Goal: Task Accomplishment & Management: Manage account settings

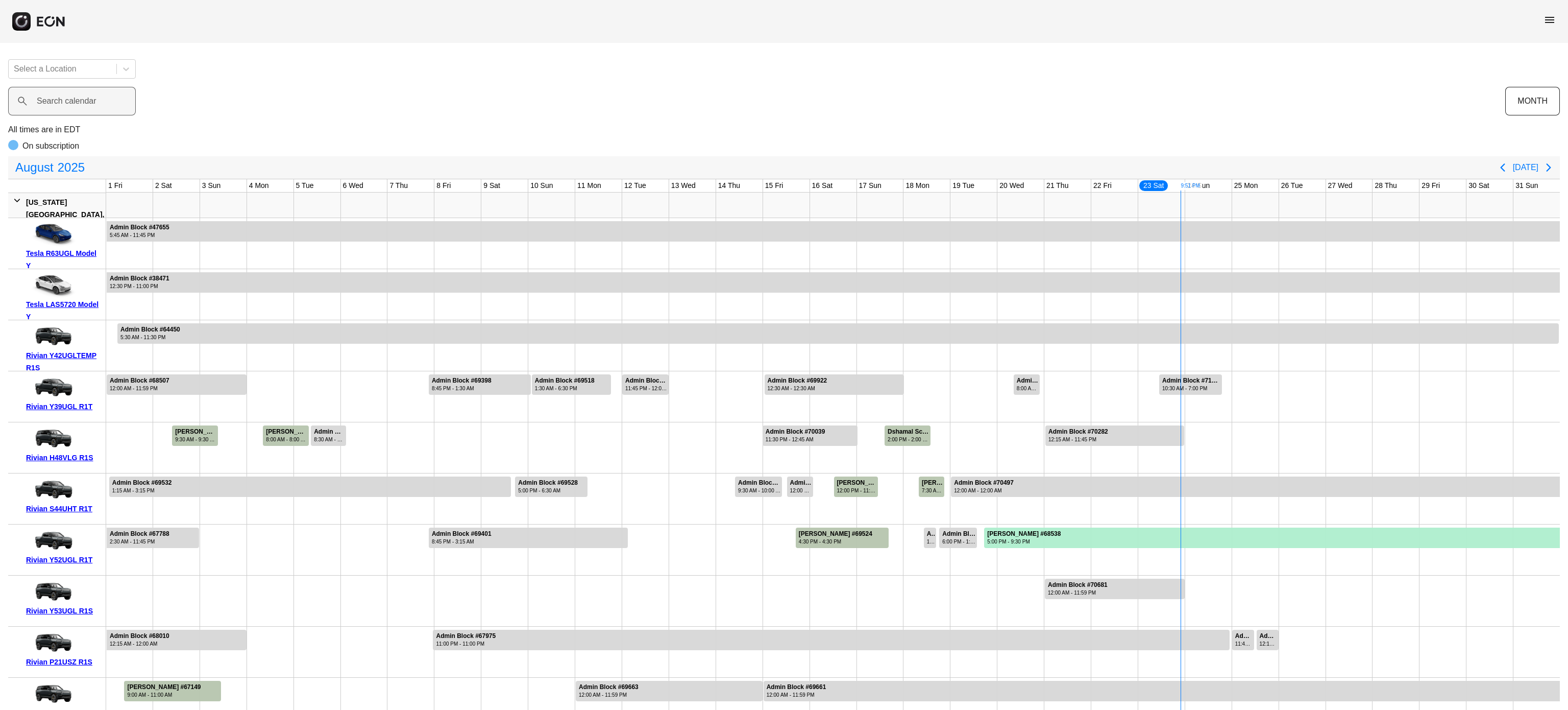
click at [81, 99] on label "Search calendar" at bounding box center [66, 101] width 60 height 12
click at [81, 99] on calendar "Search calendar" at bounding box center [71, 102] width 127 height 29
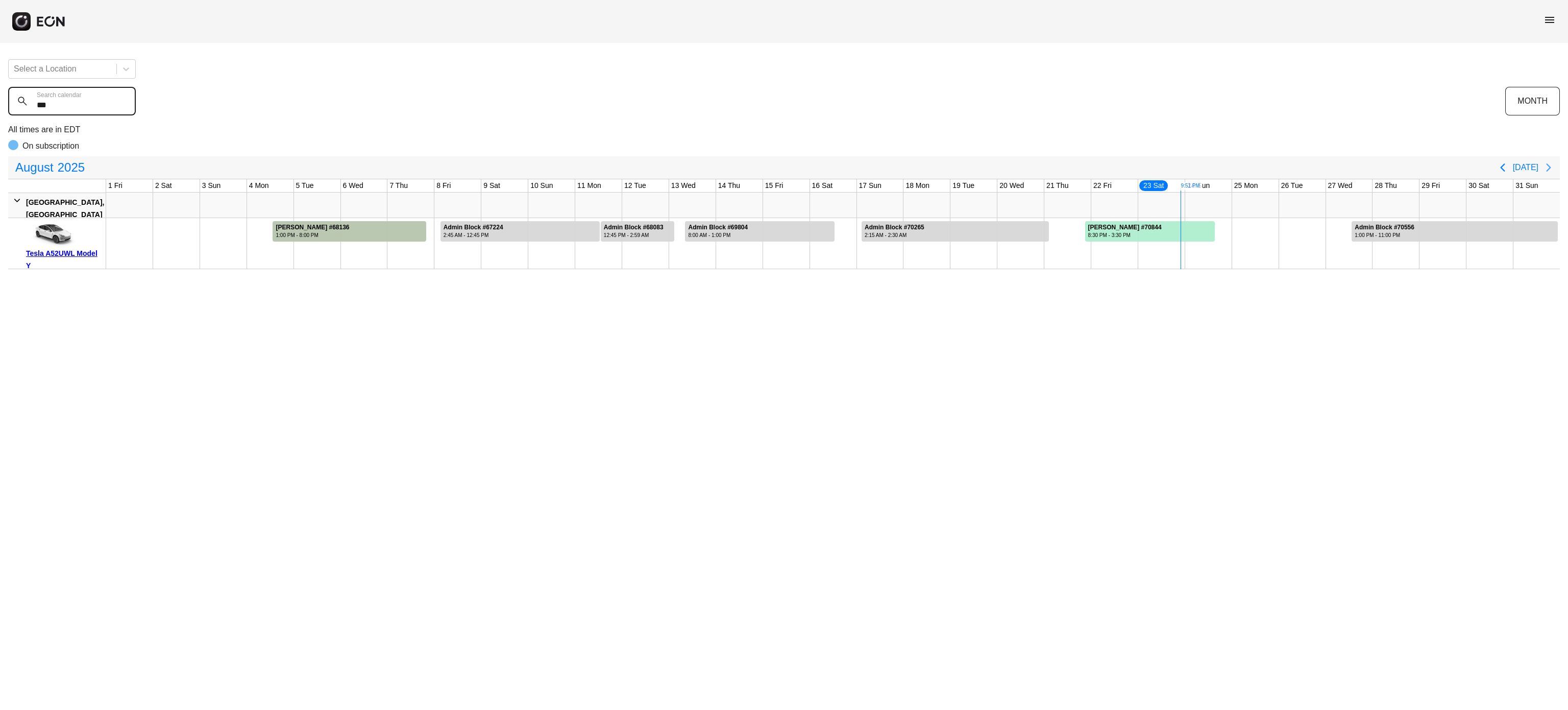
type calendar "***"
click at [1548, 169] on icon "Next page" at bounding box center [1549, 167] width 4 height 8
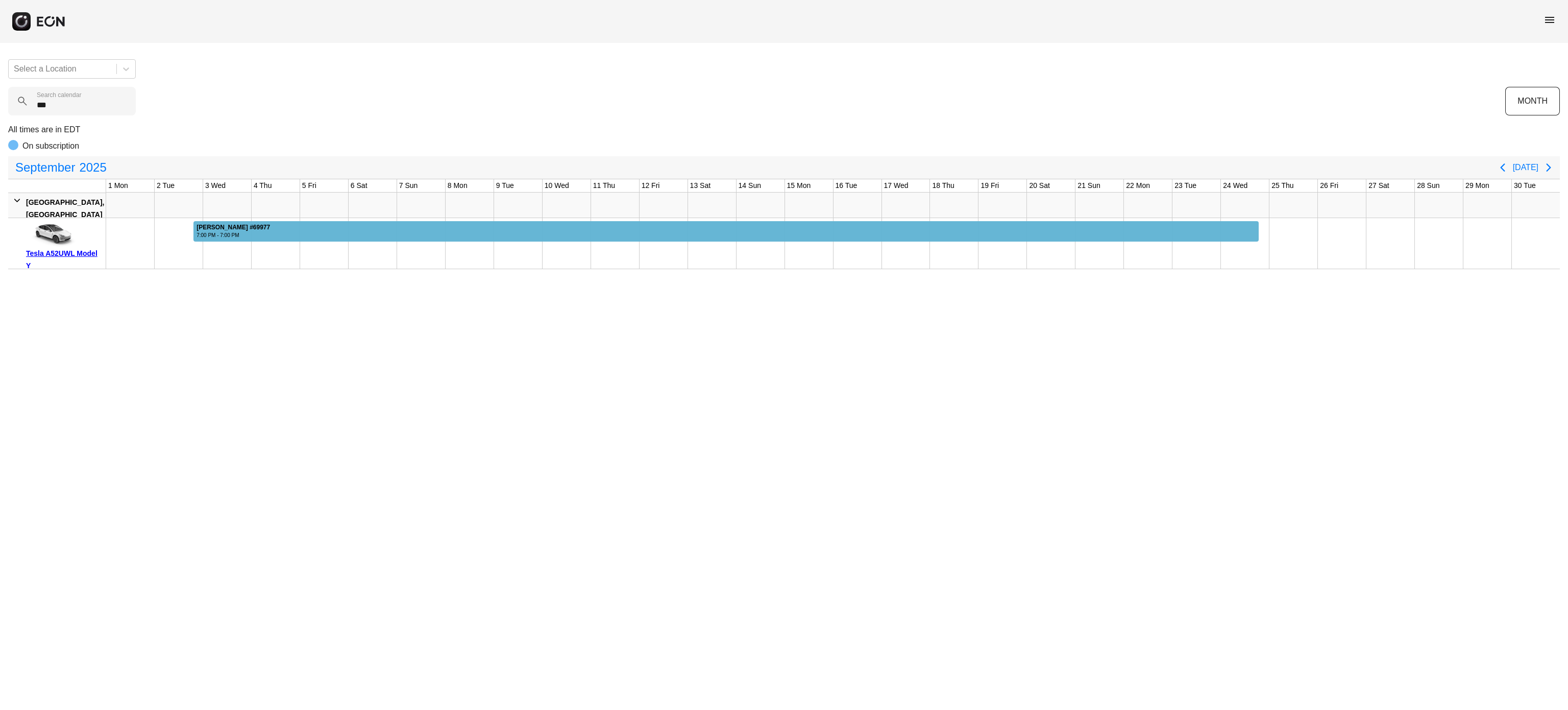
click at [294, 224] on div at bounding box center [726, 231] width 1065 height 20
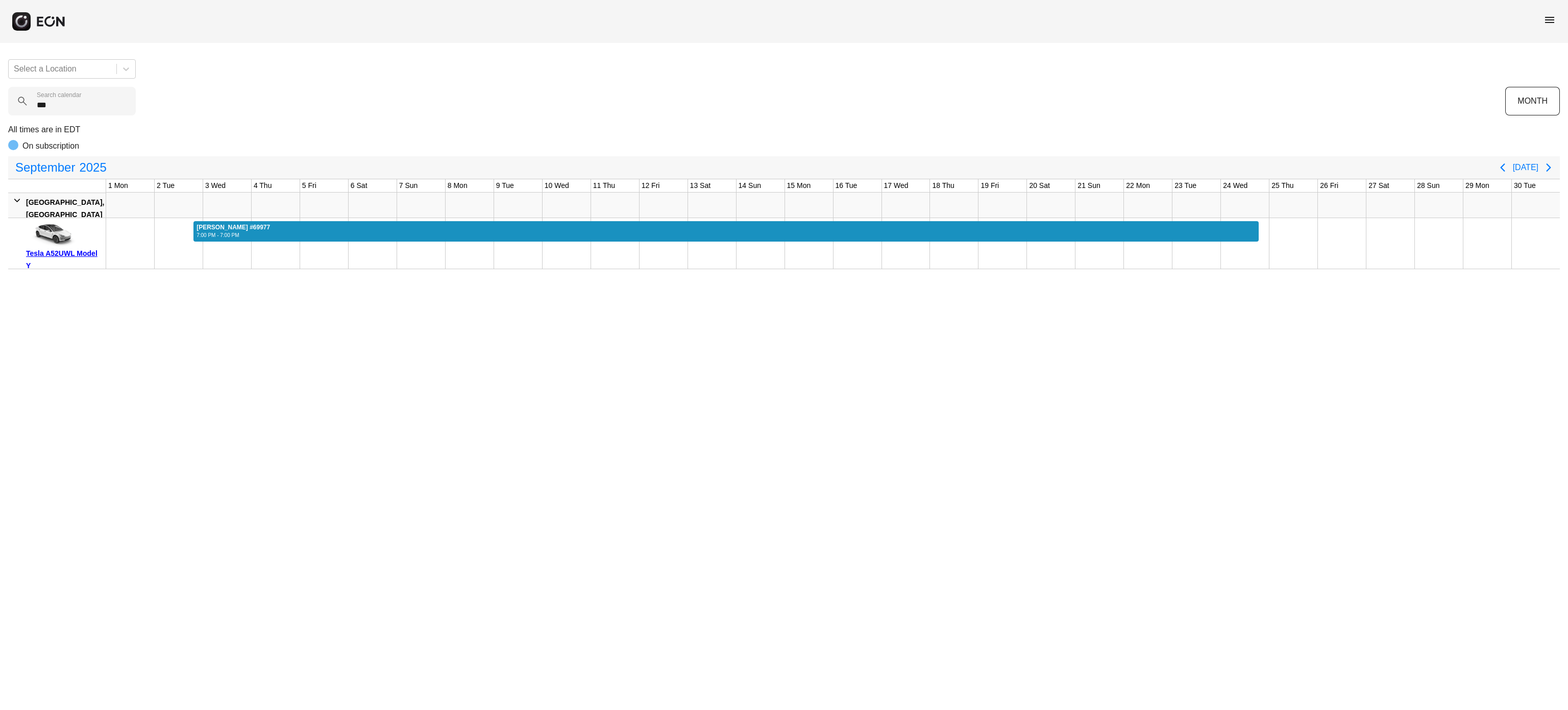
click at [294, 224] on div at bounding box center [726, 231] width 1065 height 20
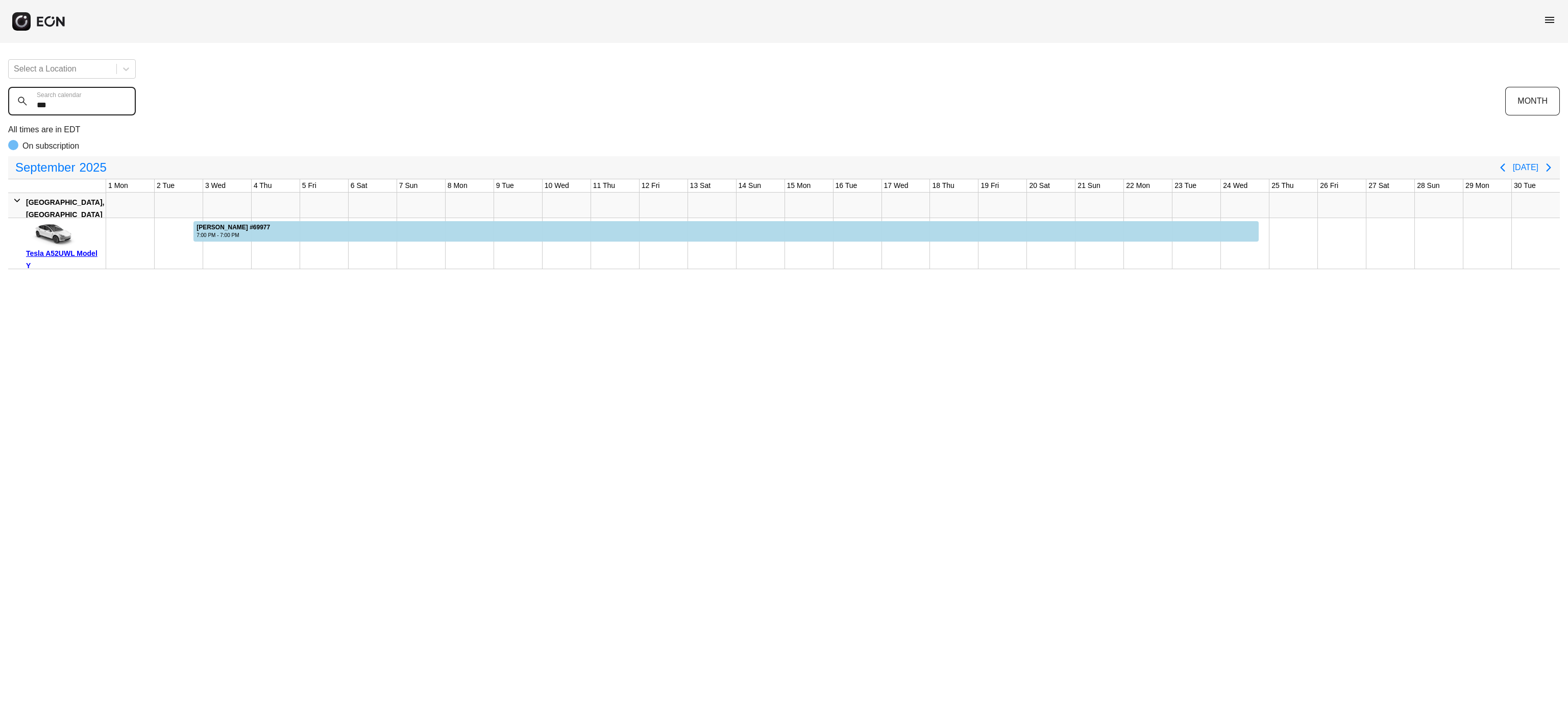
click at [99, 99] on calendar "***" at bounding box center [71, 102] width 127 height 29
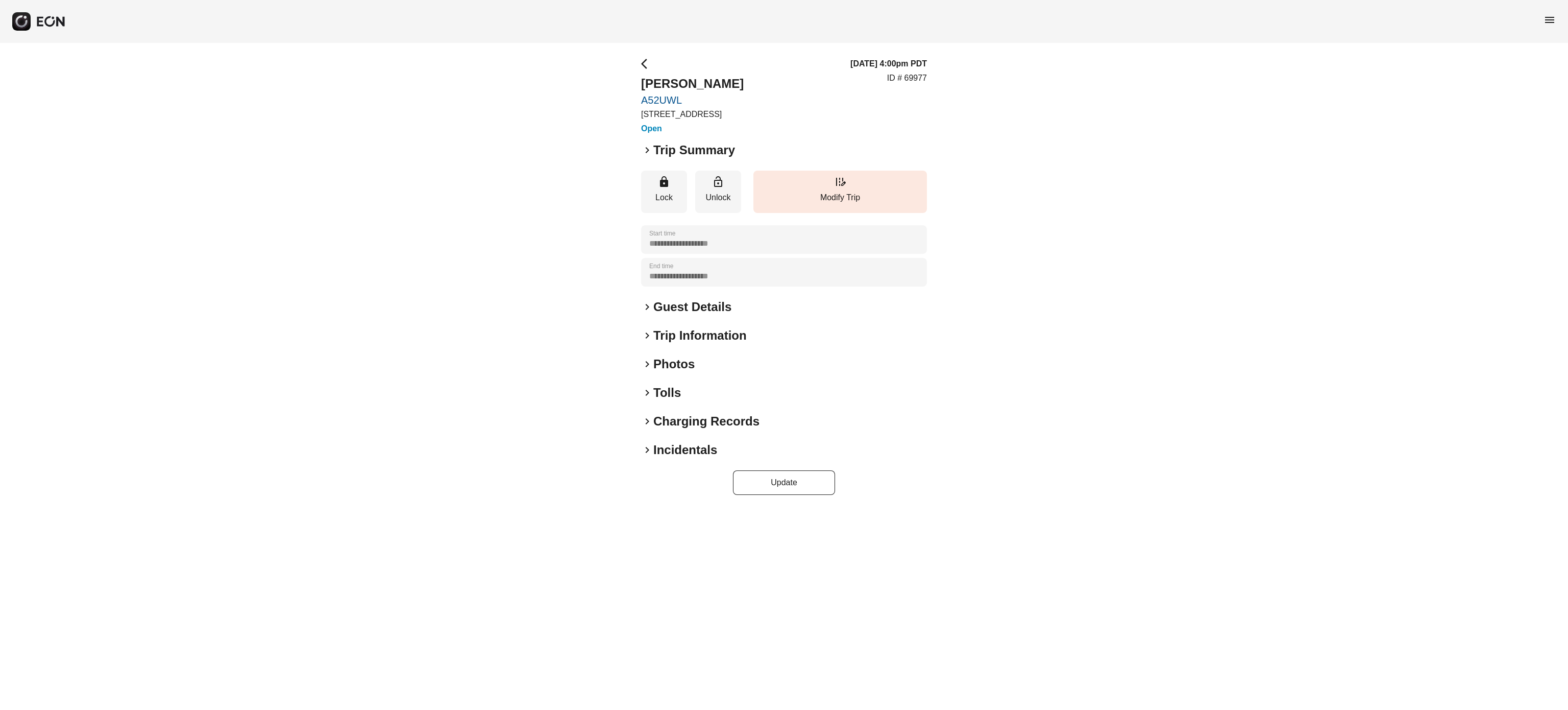
click at [669, 142] on h2 "Trip Summary" at bounding box center [694, 150] width 81 height 17
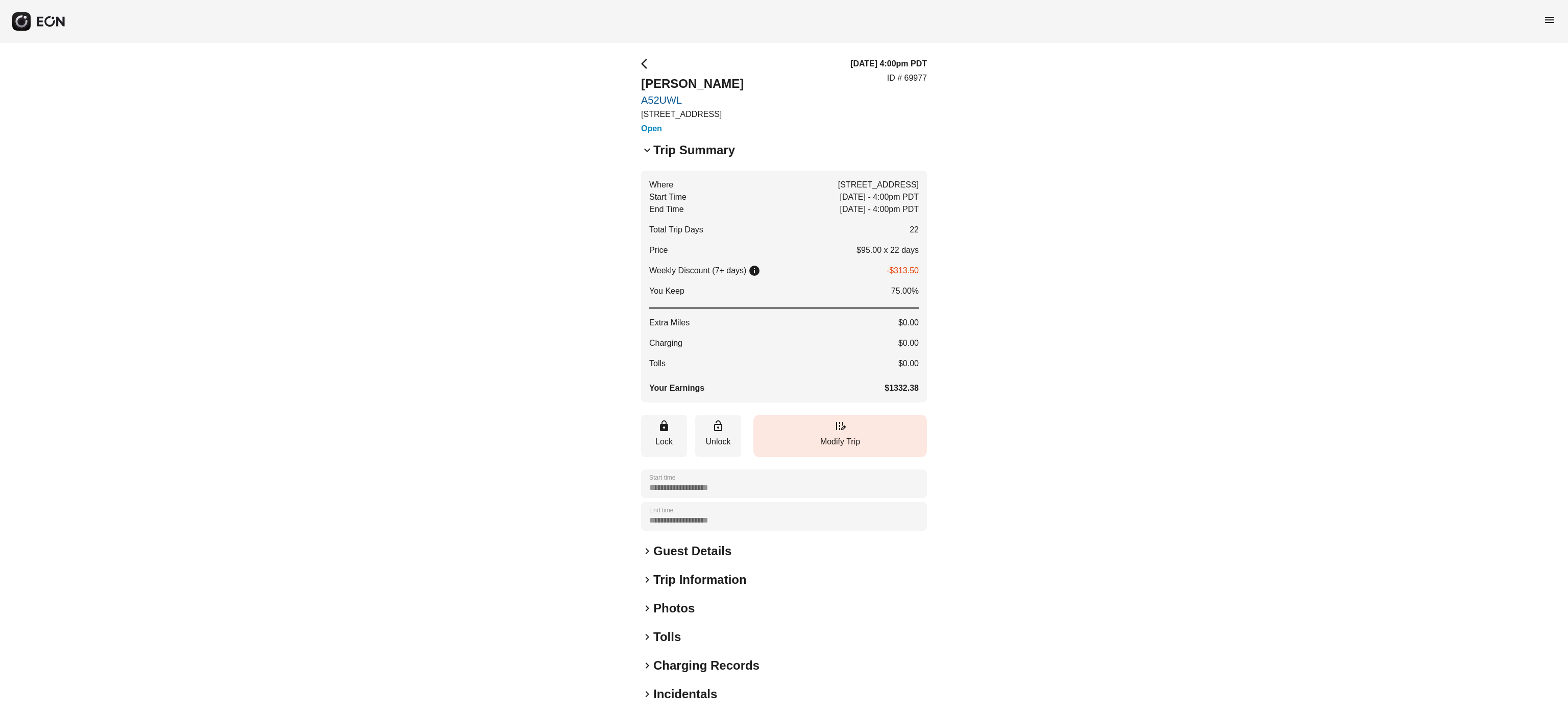
click at [847, 449] on button "edit_road Modify Trip" at bounding box center [840, 436] width 174 height 42
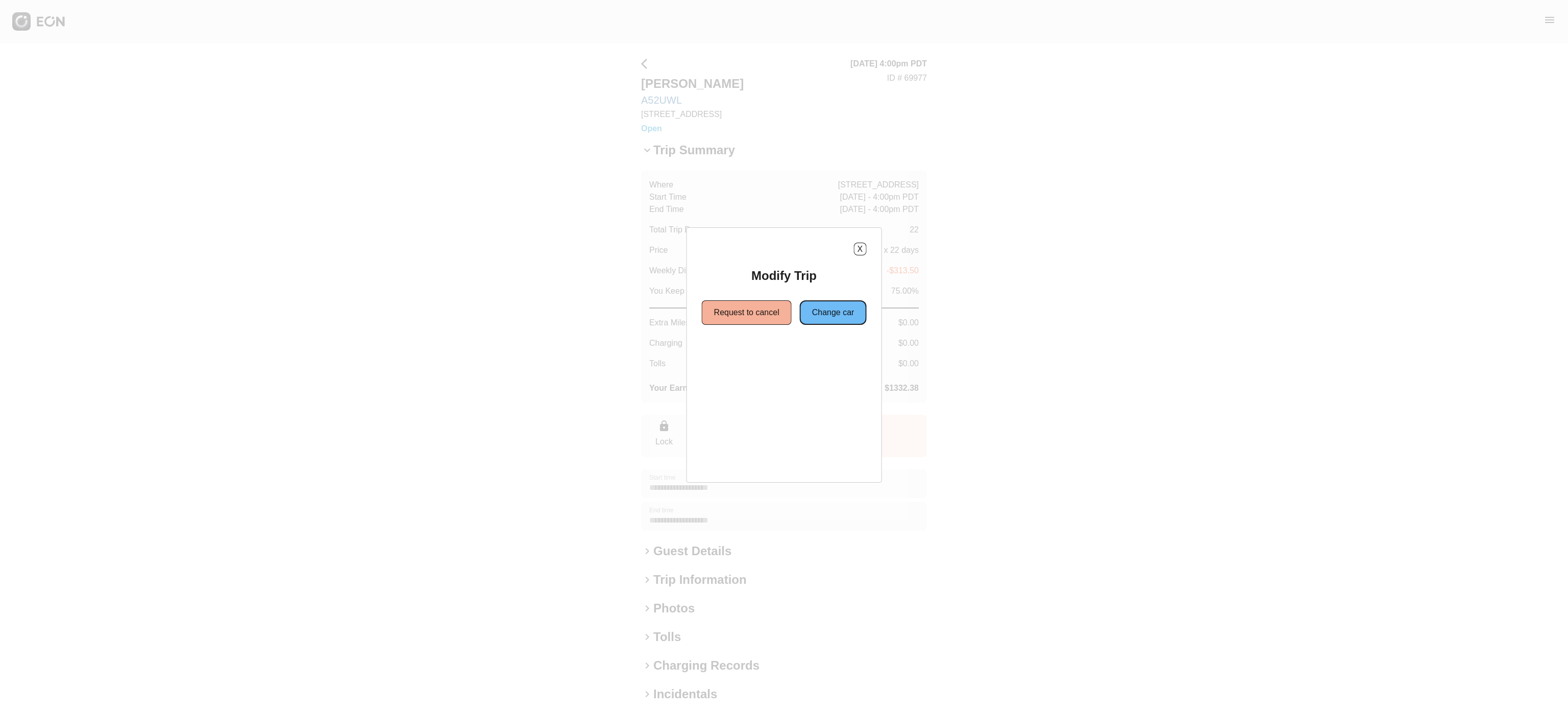
click at [834, 312] on button "Change car" at bounding box center [833, 313] width 67 height 24
click at [762, 349] on button "Same location" at bounding box center [738, 349] width 76 height 24
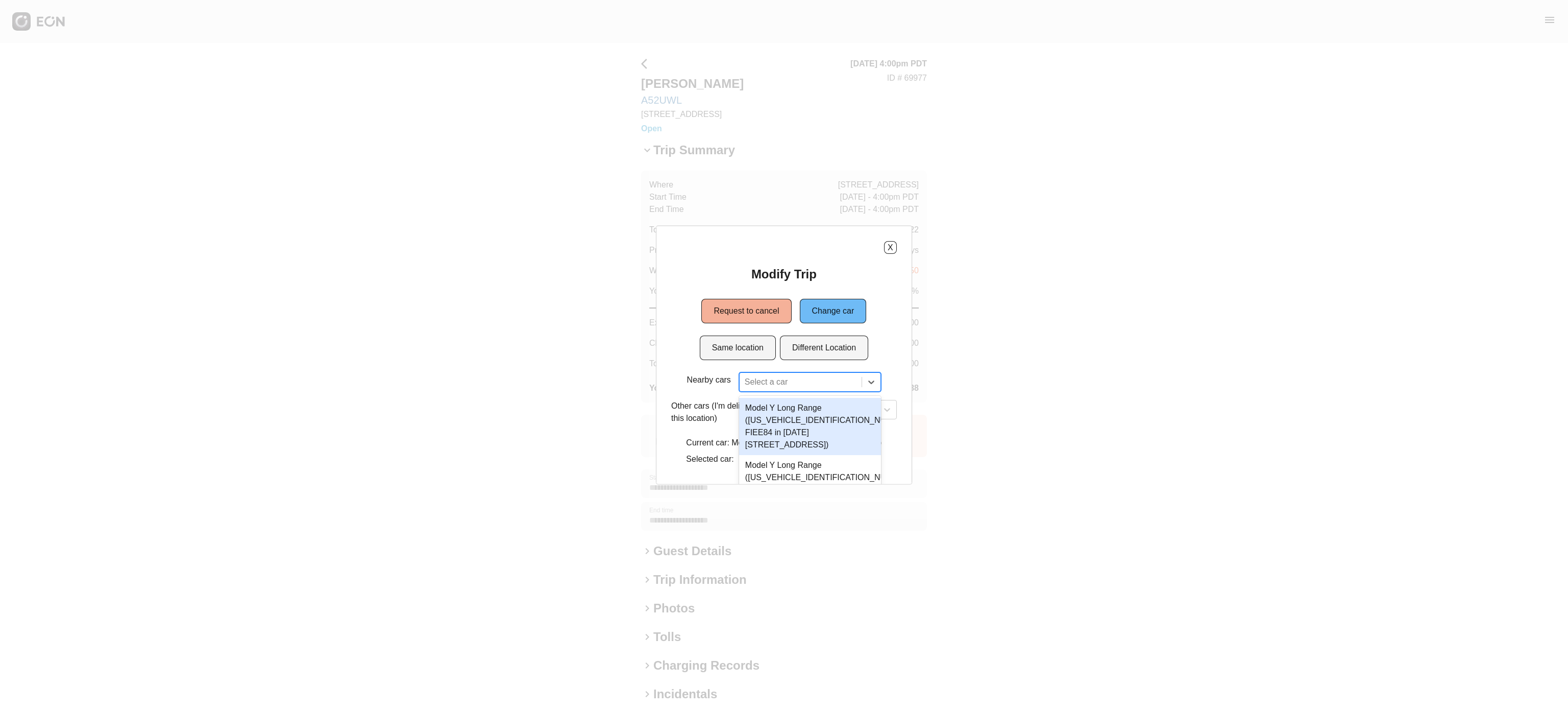
scroll to position [66, 0]
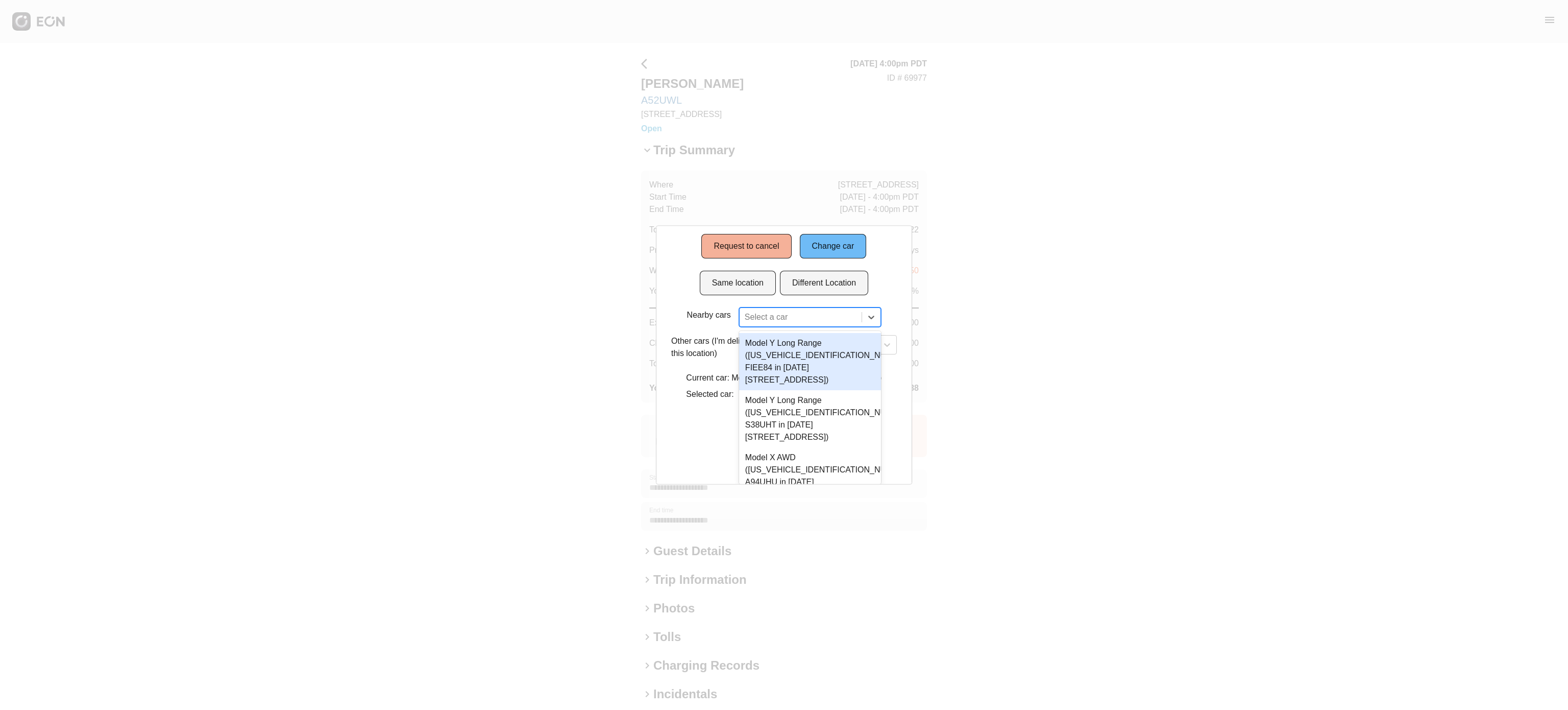
click at [760, 327] on div "4 results available. Use Up and Down to choose options, press Enter to select t…" at bounding box center [810, 317] width 142 height 19
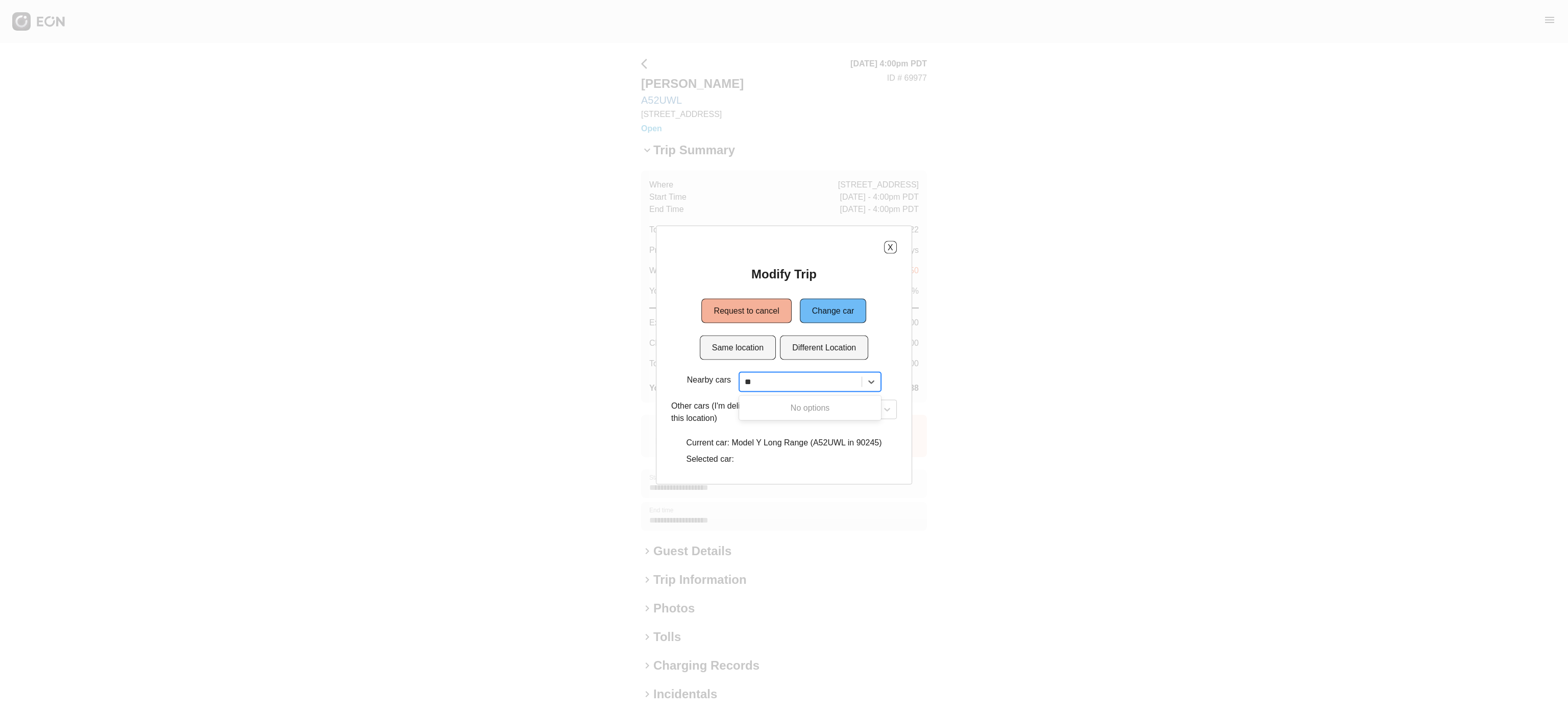
type input "*"
click at [955, 362] on div "X Modify Trip Request to cancel Change car Same location Different Location Nea…" at bounding box center [784, 355] width 1568 height 710
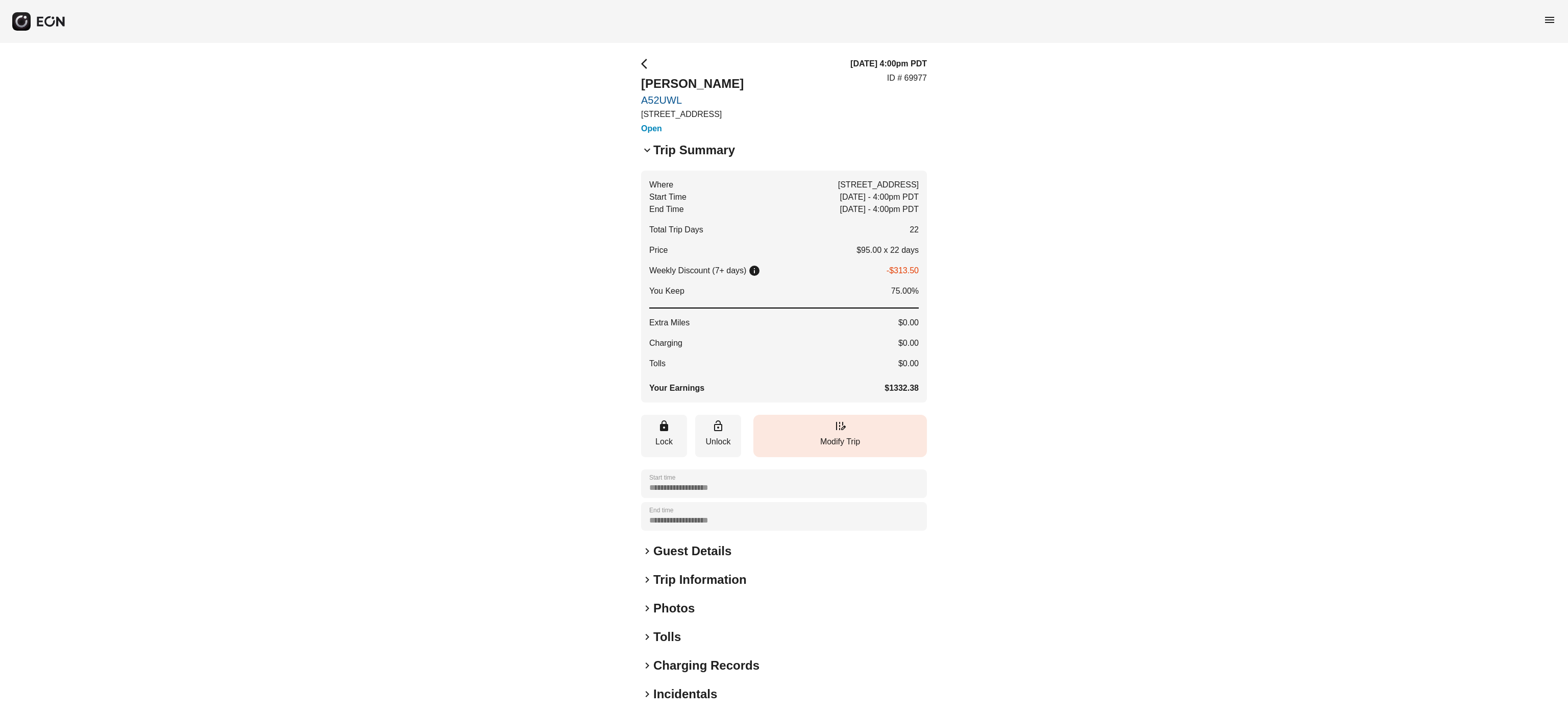
click at [888, 422] on button "edit_road Modify Trip" at bounding box center [840, 436] width 174 height 42
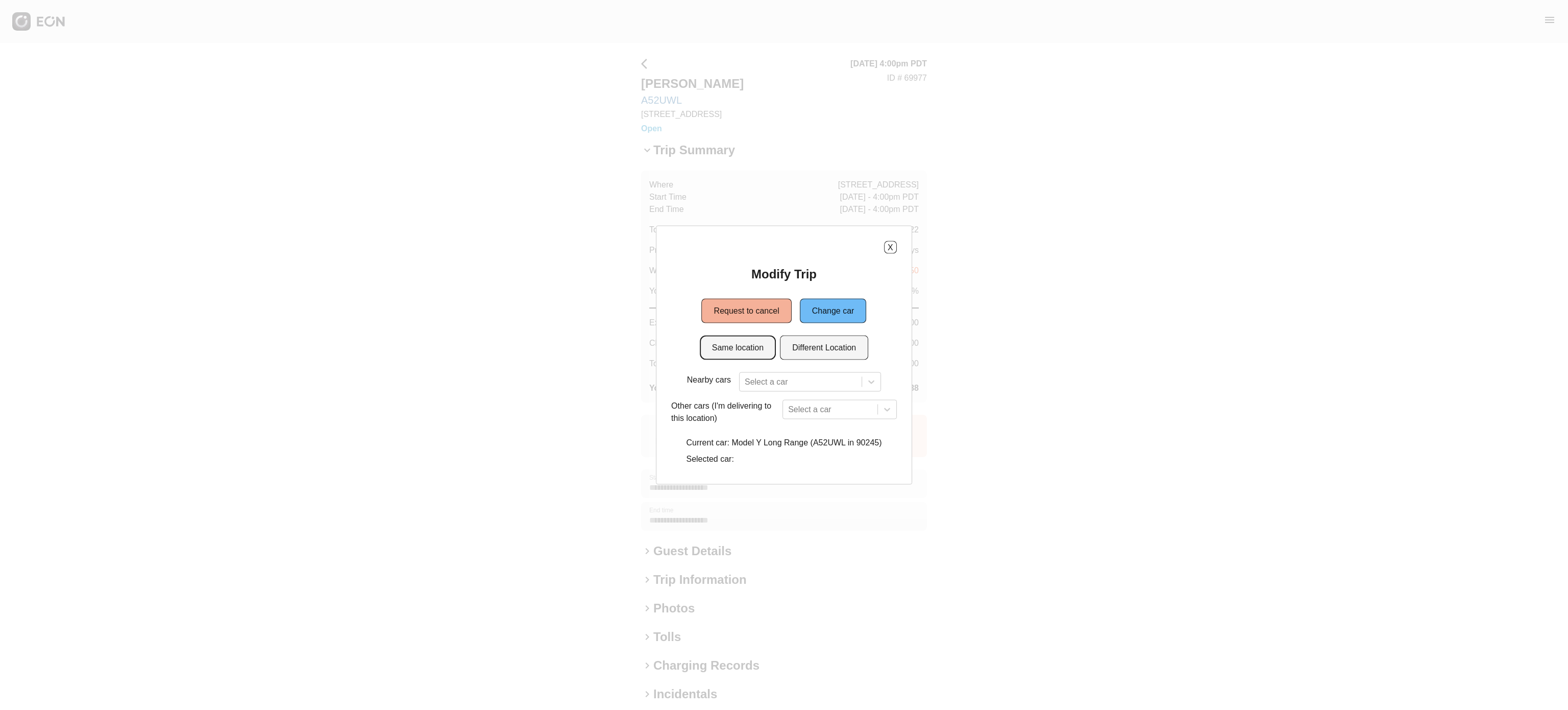
click at [749, 342] on button "Same location" at bounding box center [738, 348] width 76 height 24
click at [756, 351] on button "Same location" at bounding box center [738, 348] width 76 height 24
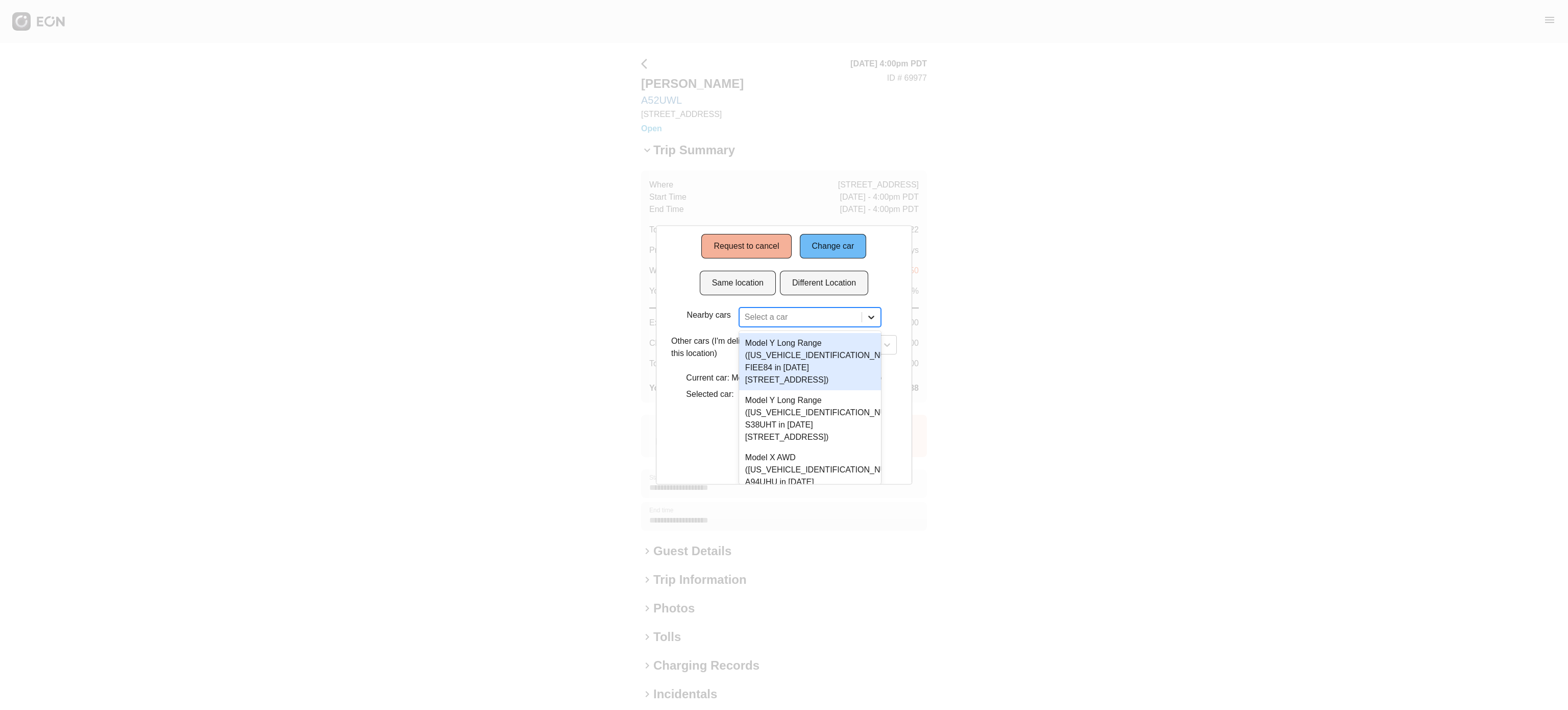
click at [876, 327] on div "4 results available. Use Up and Down to choose options, press Enter to select t…" at bounding box center [810, 317] width 142 height 19
click at [865, 327] on div "4 results available. Use Up and Down to choose options, press Enter to select t…" at bounding box center [810, 317] width 142 height 19
click at [811, 327] on div "4 results available. Use Up and Down to choose options, press Enter to select t…" at bounding box center [810, 317] width 142 height 19
click at [811, 379] on div "Model Y Long Range (7SAYGAEE6PF898594 FIEE84 in 1960 E Grand Ave, Los Angeles, …" at bounding box center [810, 361] width 142 height 57
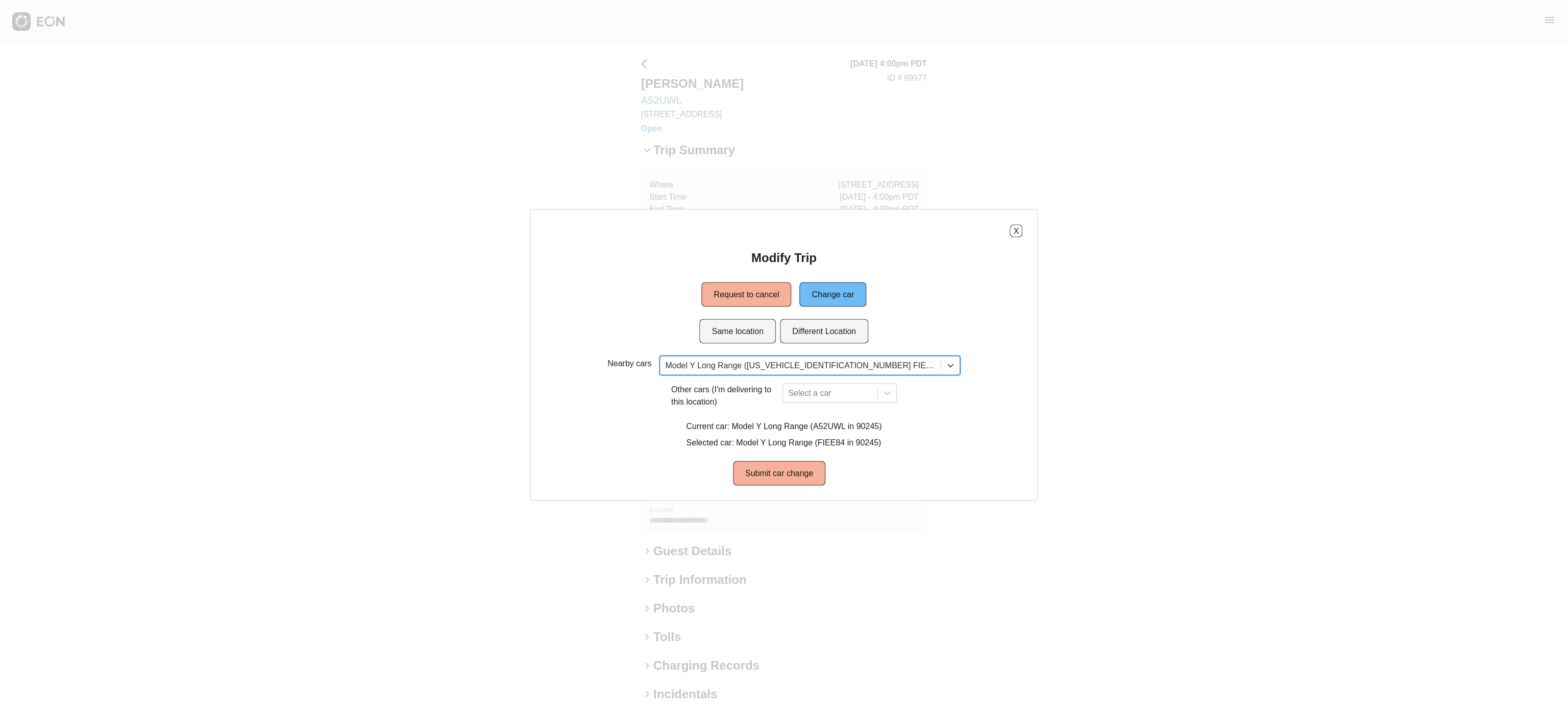
scroll to position [0, 0]
click at [780, 481] on button "Submit car change" at bounding box center [779, 473] width 92 height 24
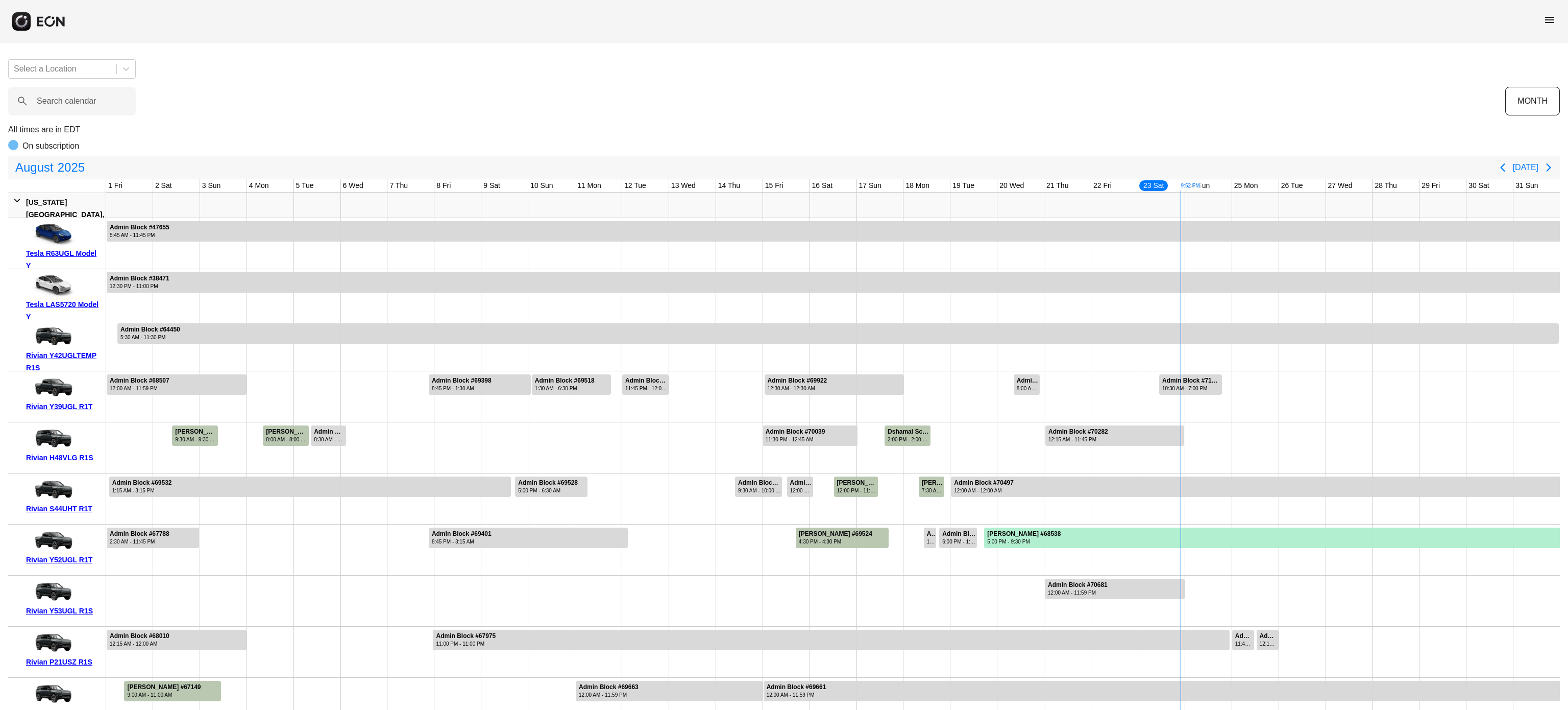
click at [1550, 24] on span "menu" at bounding box center [1549, 19] width 12 height 12
click at [1538, 68] on link "Cars" at bounding box center [1529, 68] width 53 height 12
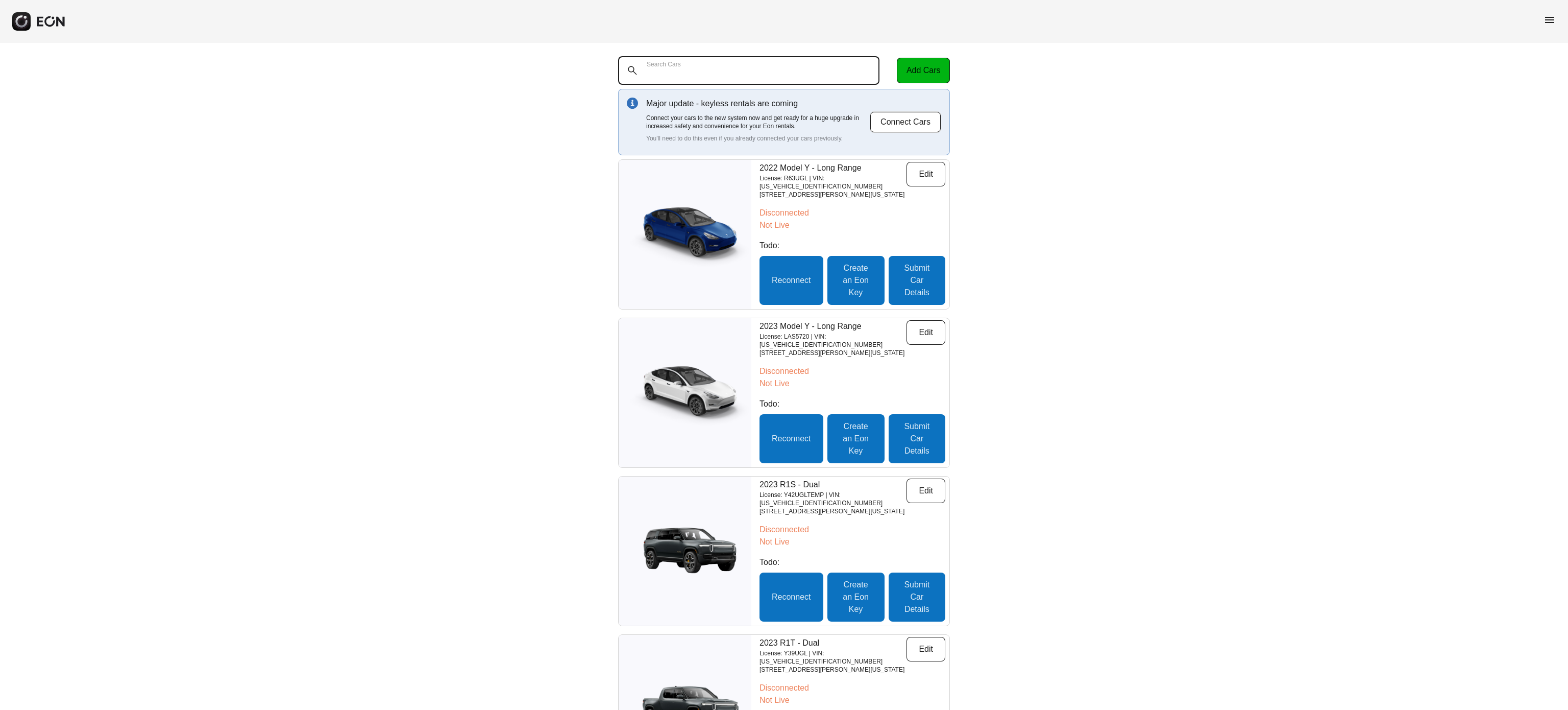
click at [715, 64] on Cars "Search Cars" at bounding box center [749, 71] width 261 height 29
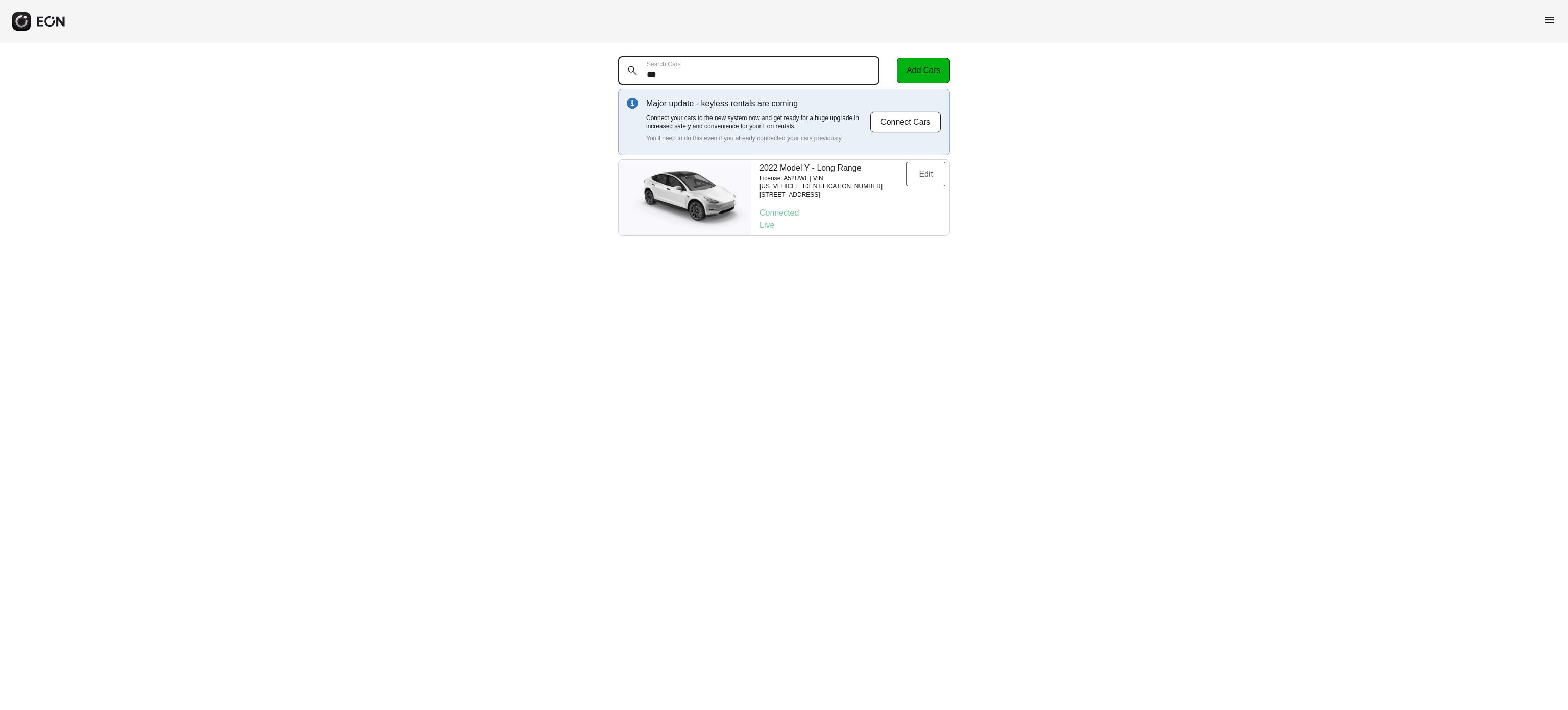
type Cars "***"
click at [916, 174] on button "Edit" at bounding box center [926, 174] width 39 height 24
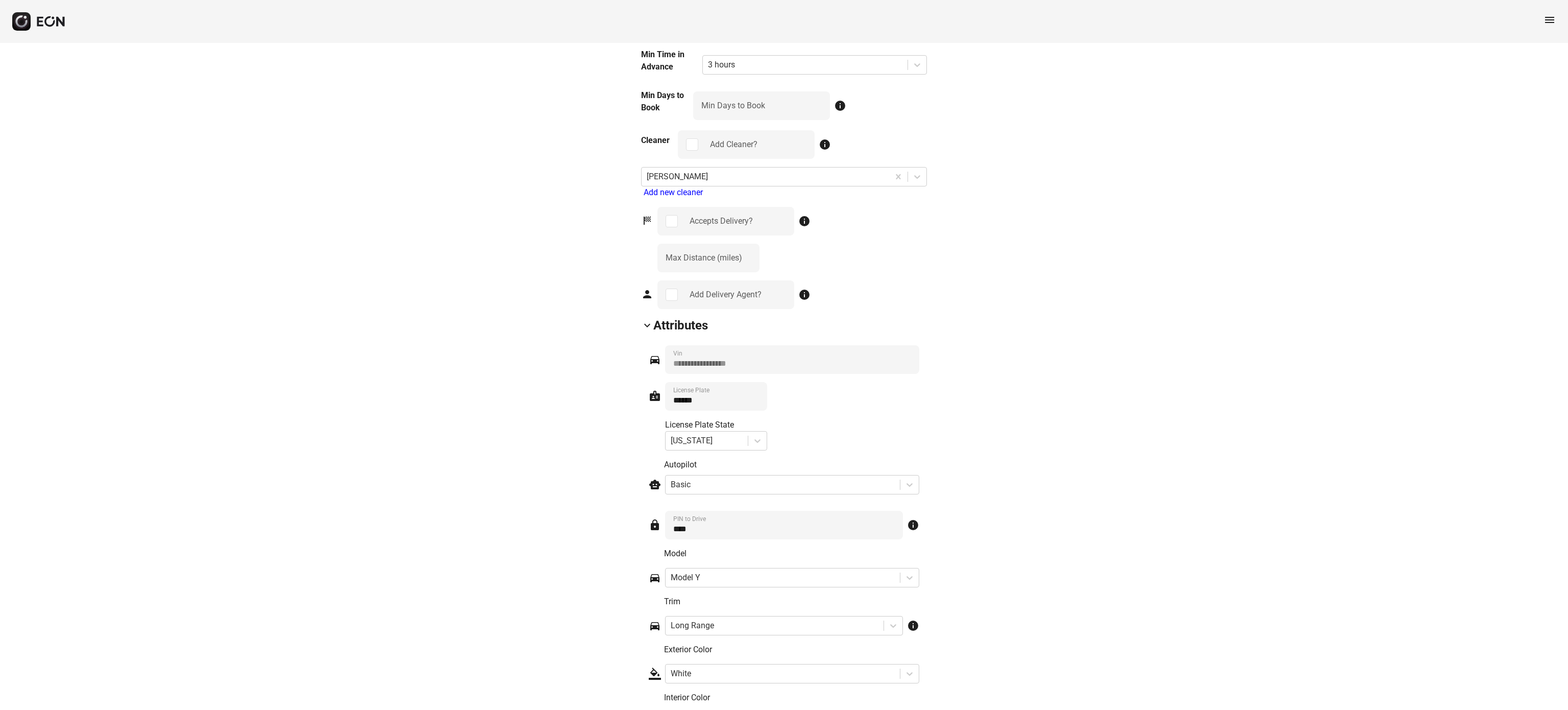
scroll to position [1185, 0]
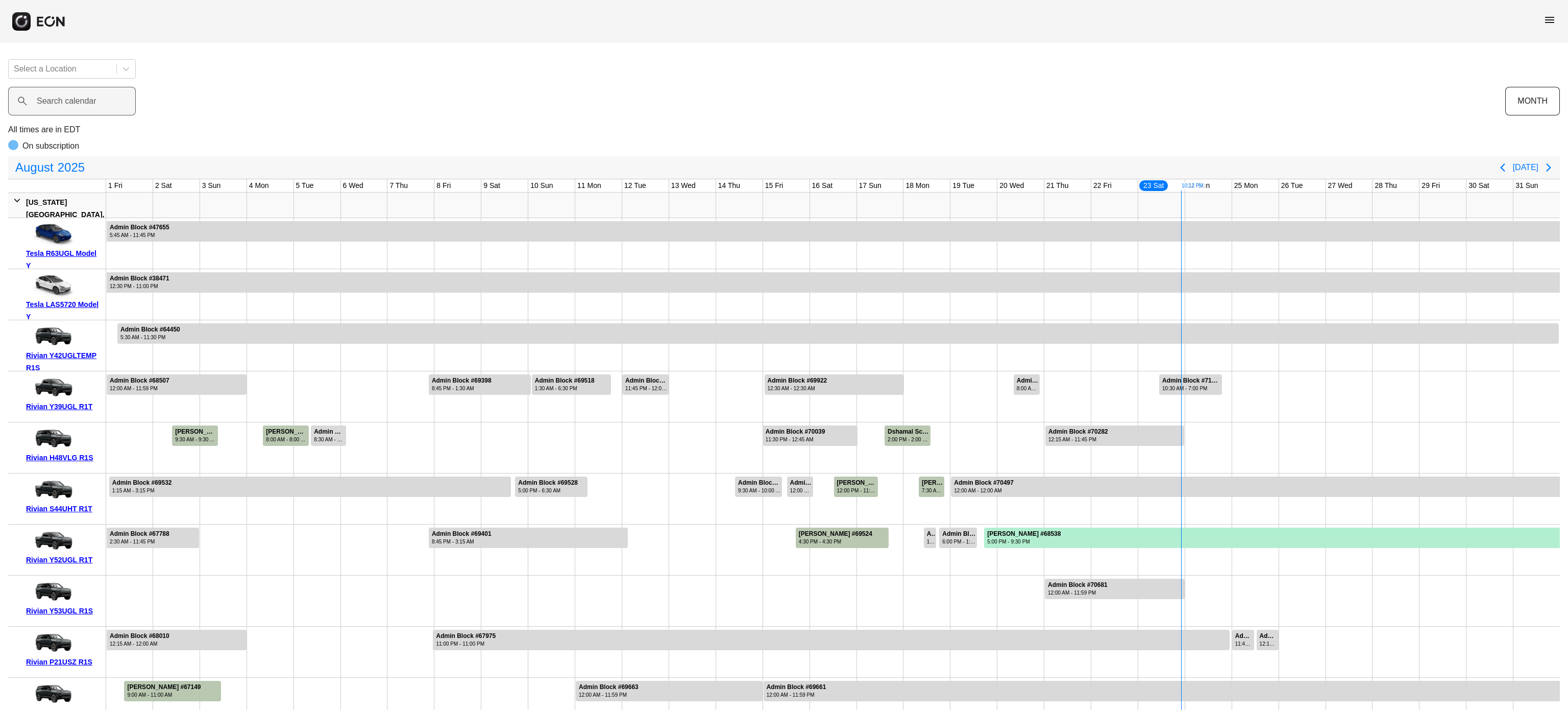
click at [76, 97] on label "Search calendar" at bounding box center [66, 101] width 60 height 12
click at [76, 97] on calendar "Search calendar" at bounding box center [71, 102] width 127 height 29
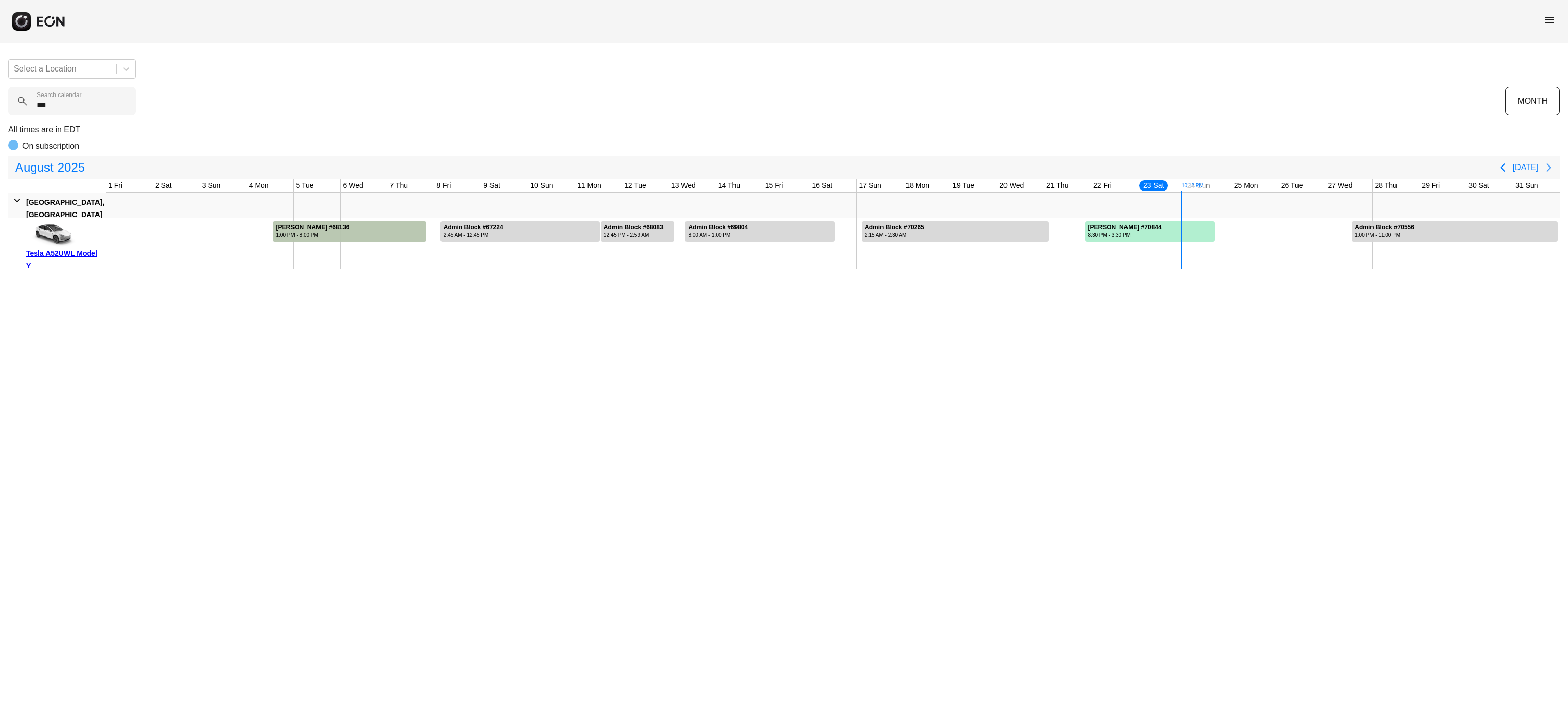
click at [1546, 172] on icon "Next page" at bounding box center [1549, 167] width 12 height 12
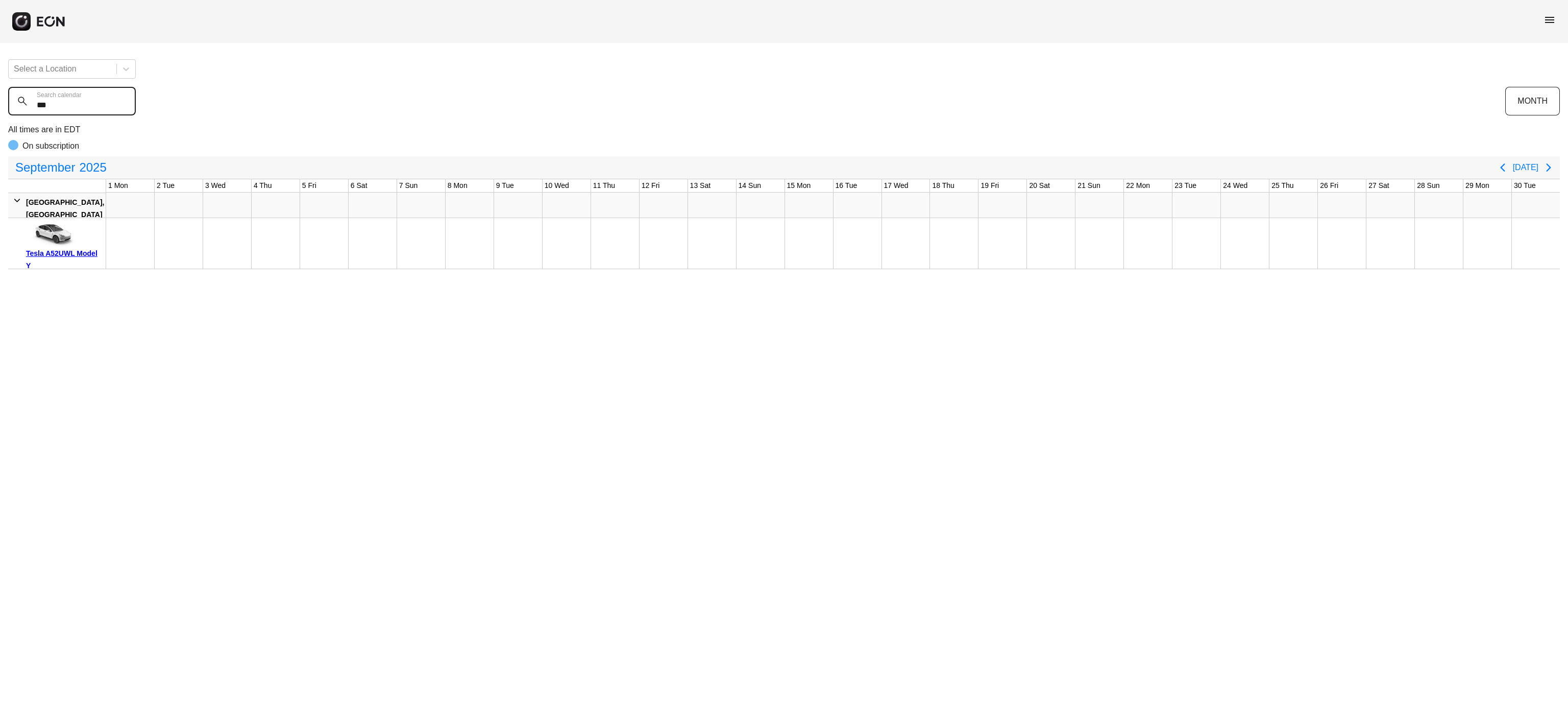
click at [125, 99] on calendar "***" at bounding box center [71, 102] width 127 height 29
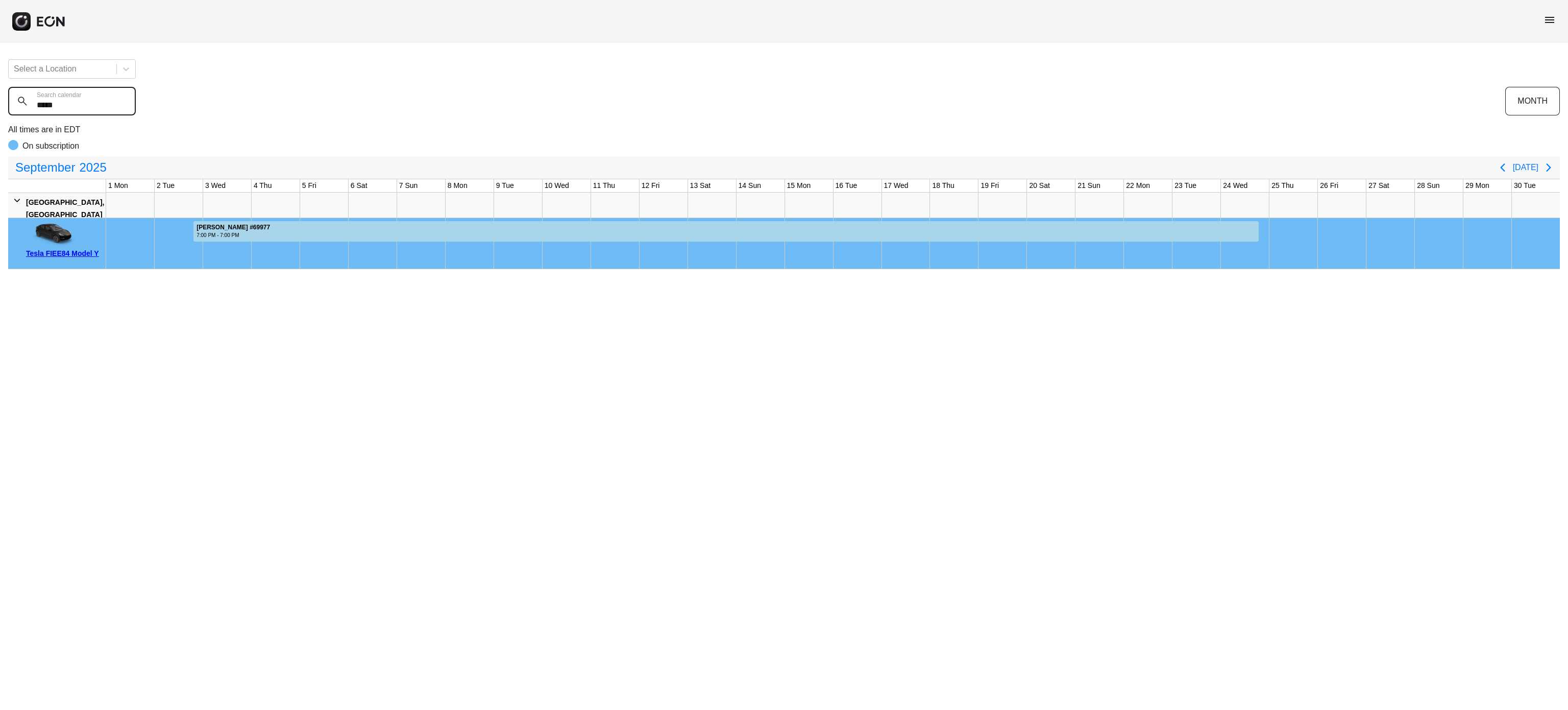
type calendar "*****"
